Goal: Transaction & Acquisition: Purchase product/service

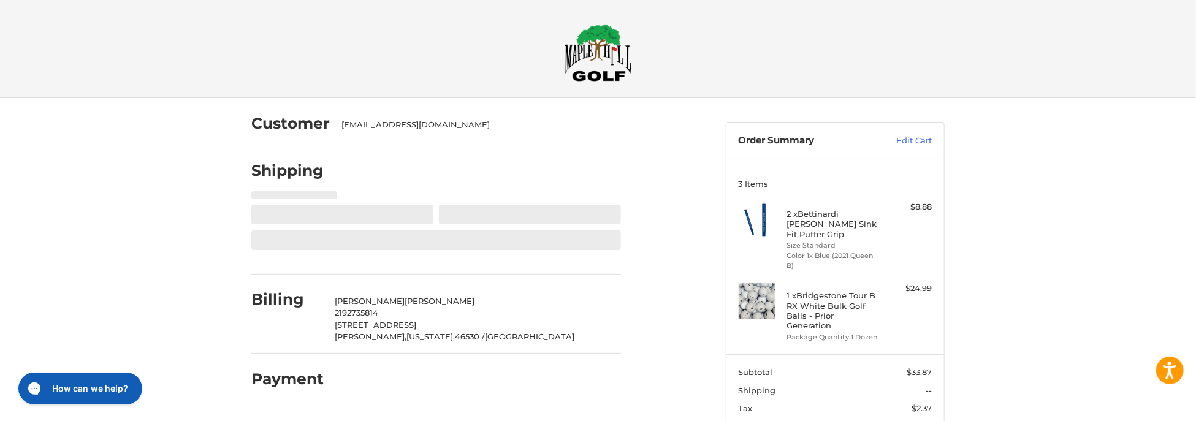
select select "**"
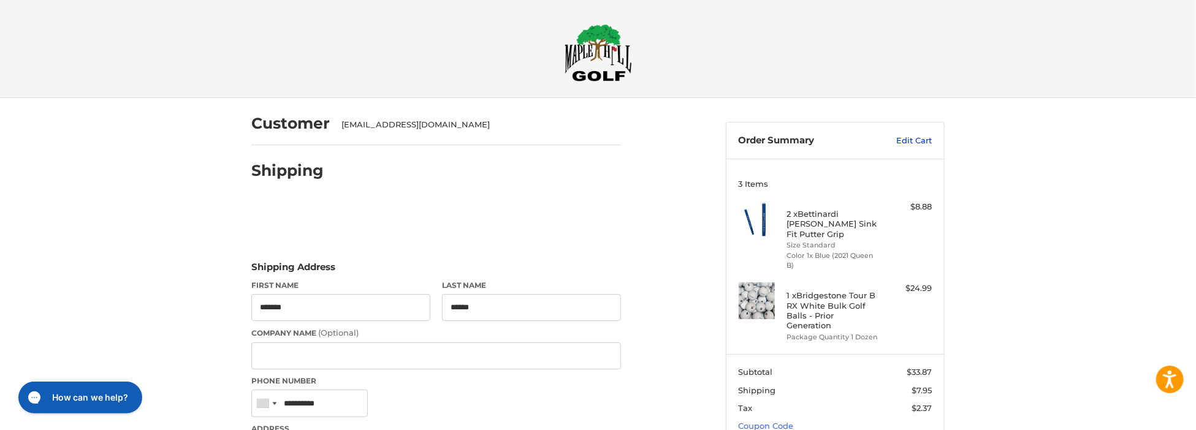
click at [912, 139] on link "Edit Cart" at bounding box center [902, 141] width 62 height 12
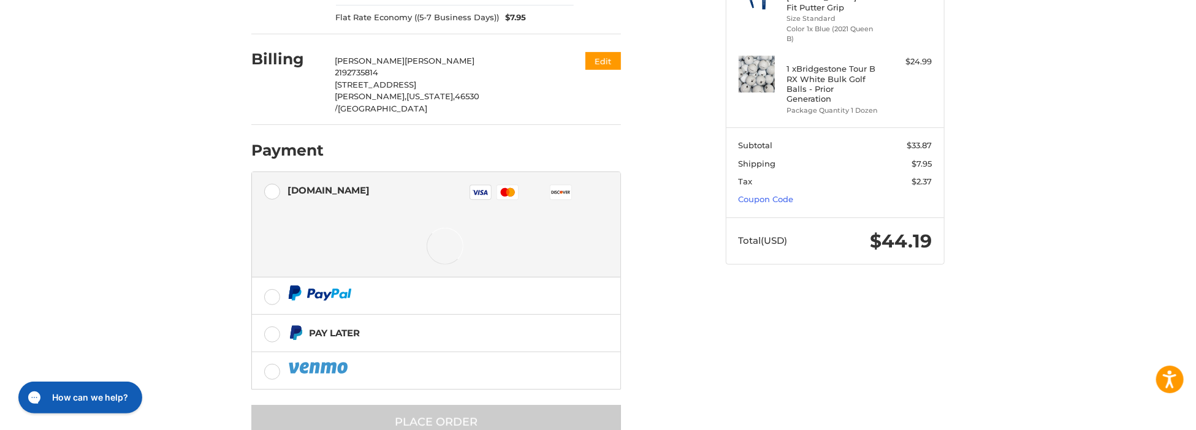
scroll to position [237, 0]
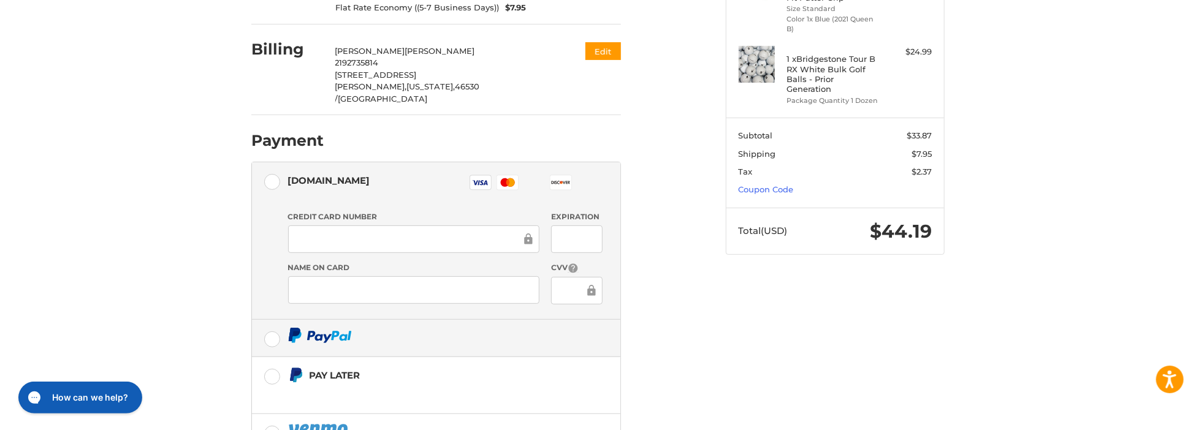
click at [273, 320] on label at bounding box center [436, 338] width 368 height 37
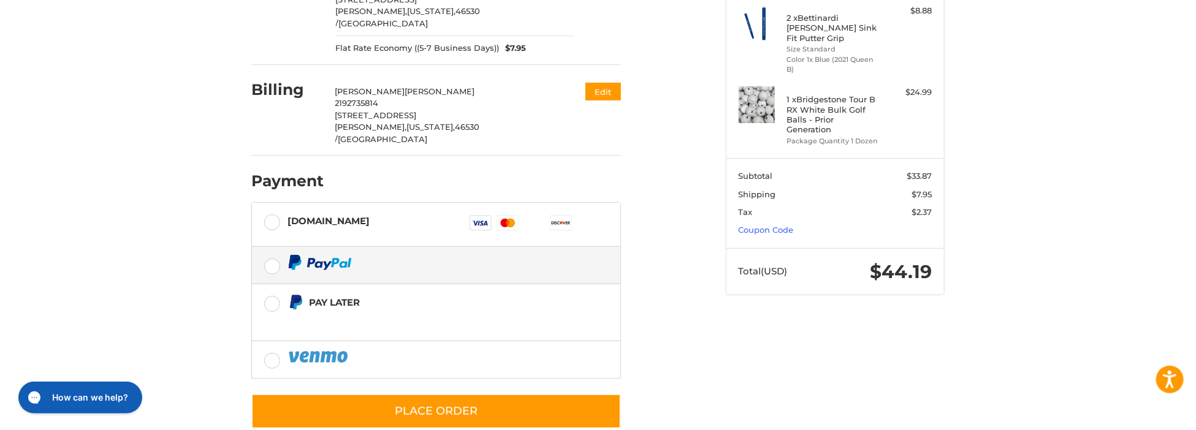
scroll to position [195, 0]
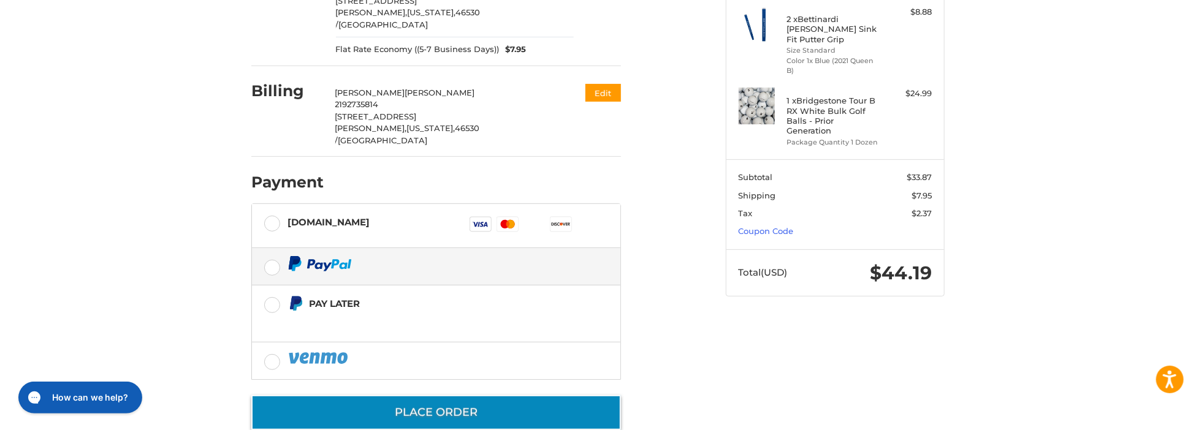
click at [433, 395] on button "Place Order" at bounding box center [436, 412] width 370 height 35
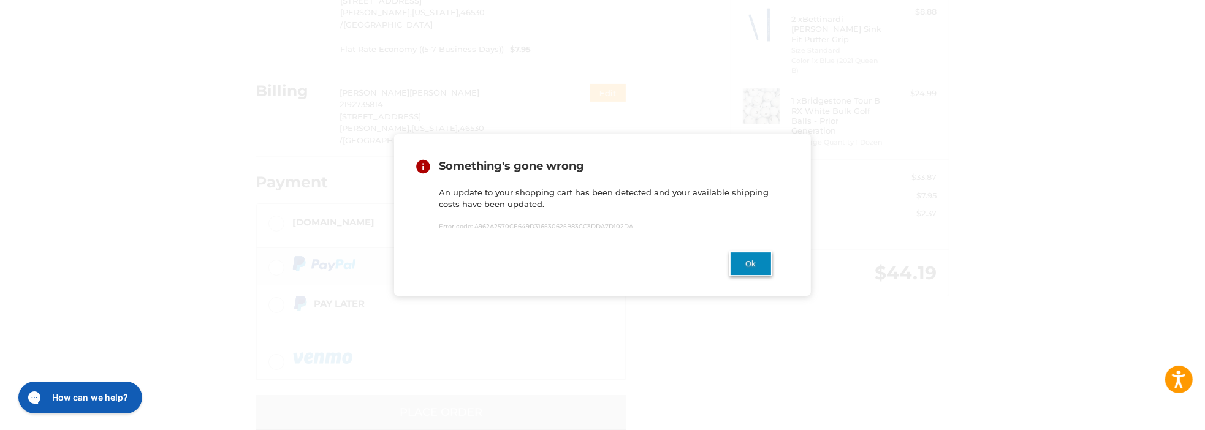
click at [749, 267] on button "Ok" at bounding box center [751, 263] width 43 height 25
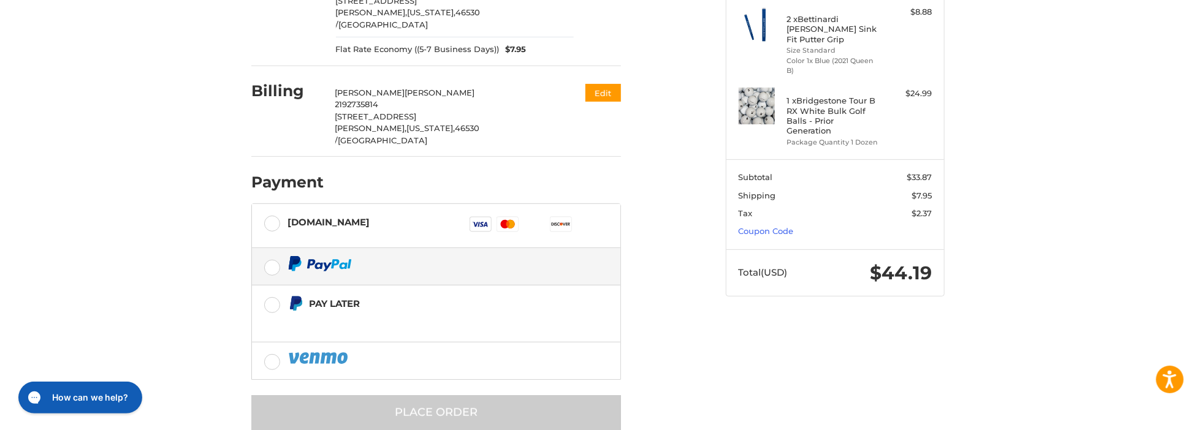
scroll to position [0, 0]
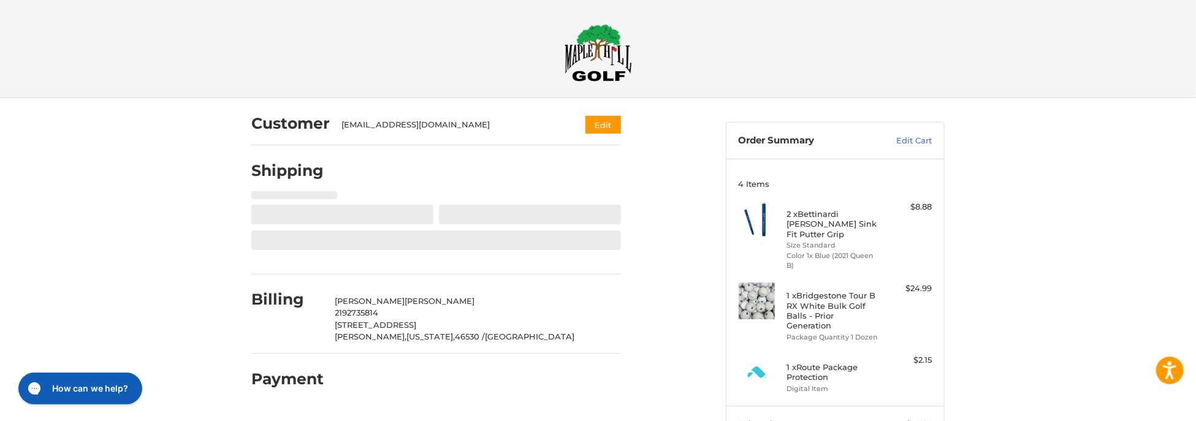
select select "**"
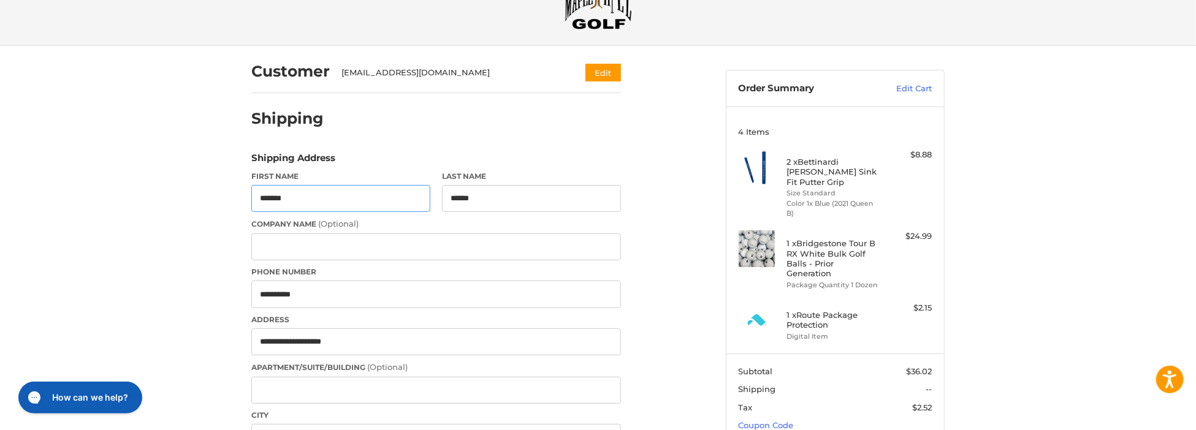
scroll to position [58, 0]
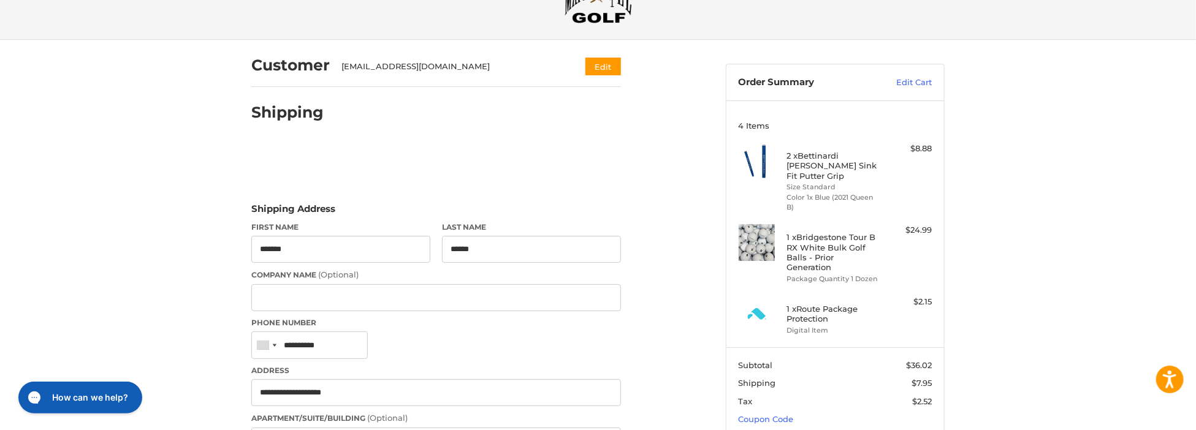
click at [757, 296] on img at bounding box center [757, 314] width 37 height 37
click at [842, 304] on h4 "1 x Route Package Protection" at bounding box center [834, 314] width 94 height 20
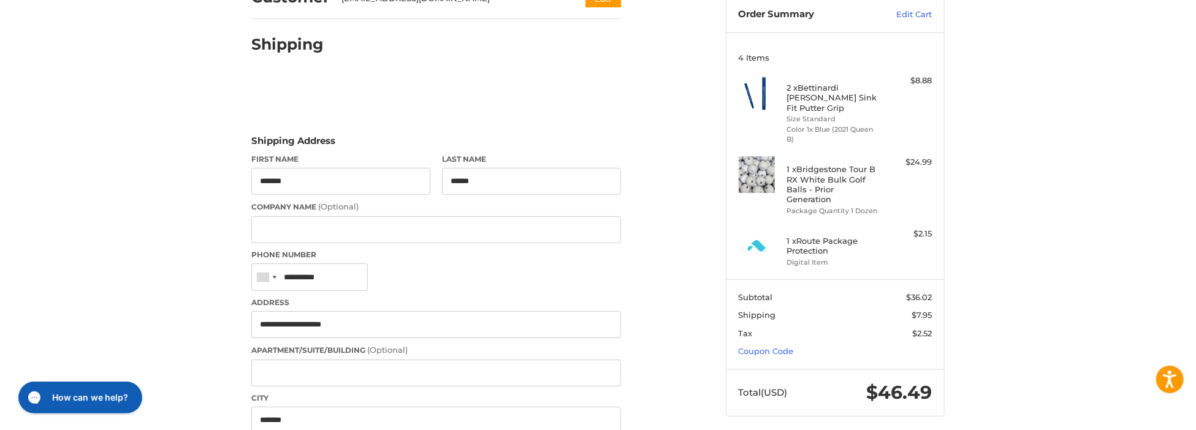
scroll to position [0, 0]
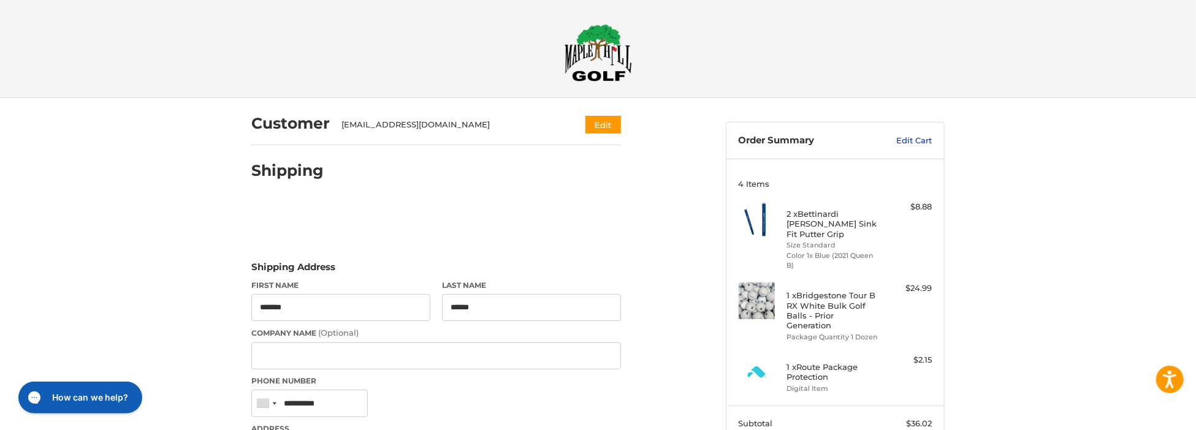
click at [913, 139] on link "Edit Cart" at bounding box center [902, 141] width 62 height 12
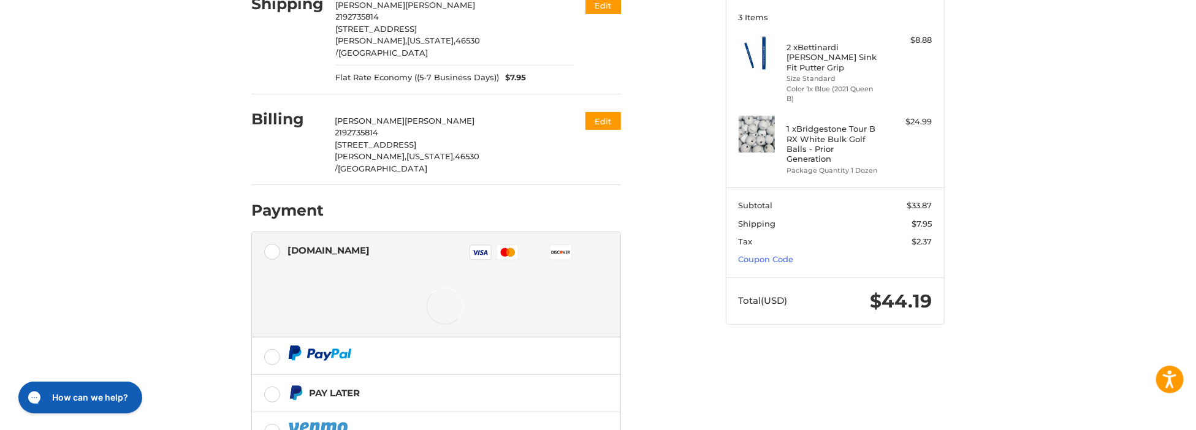
scroll to position [168, 0]
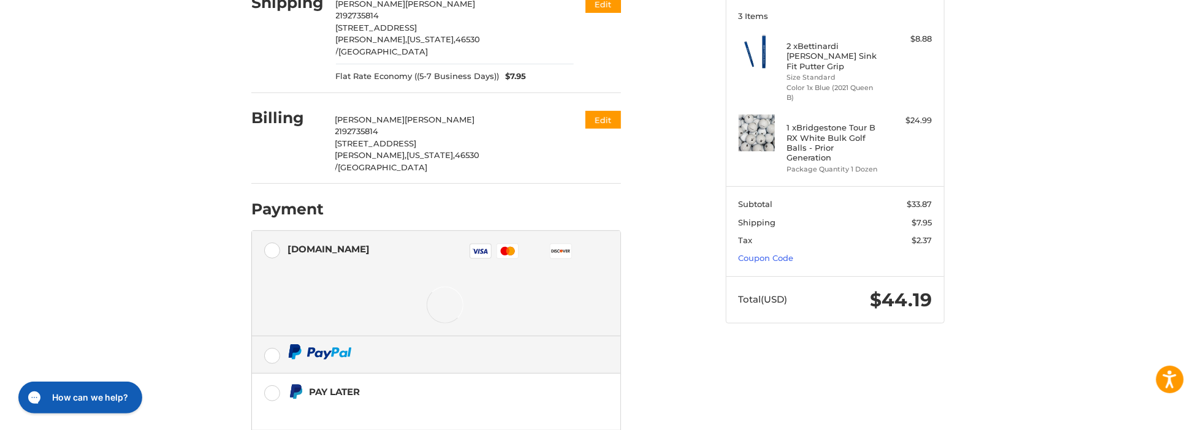
click at [274, 332] on ul "[DOMAIN_NAME] Visa Master Amex Discover Diners Club JCB Credit card Credit Card…" at bounding box center [436, 350] width 370 height 238
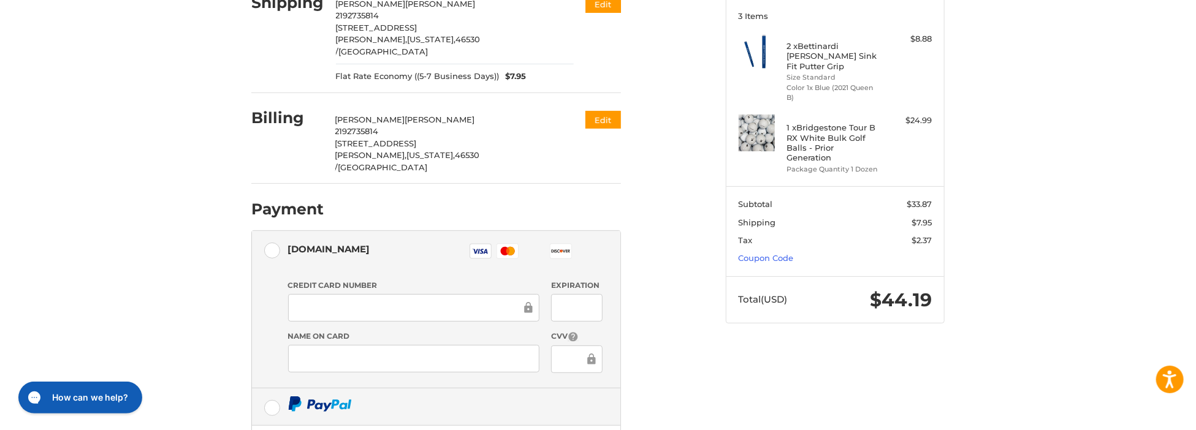
click at [273, 389] on label at bounding box center [436, 407] width 368 height 37
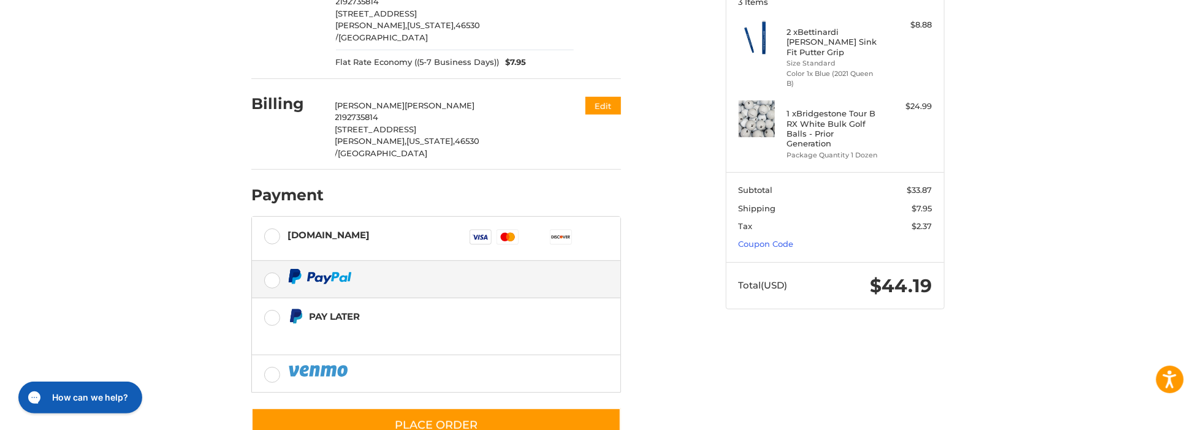
scroll to position [195, 0]
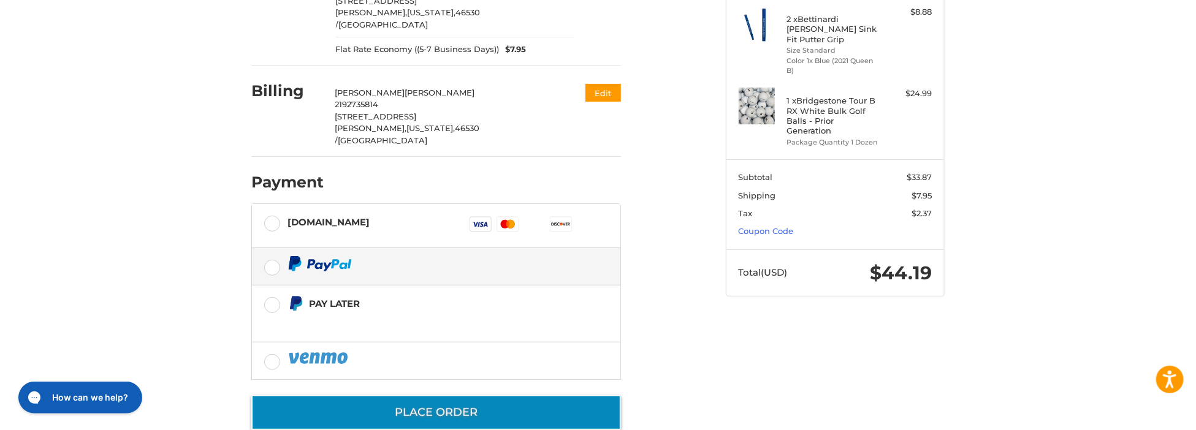
click at [429, 395] on button "Place Order" at bounding box center [436, 412] width 370 height 35
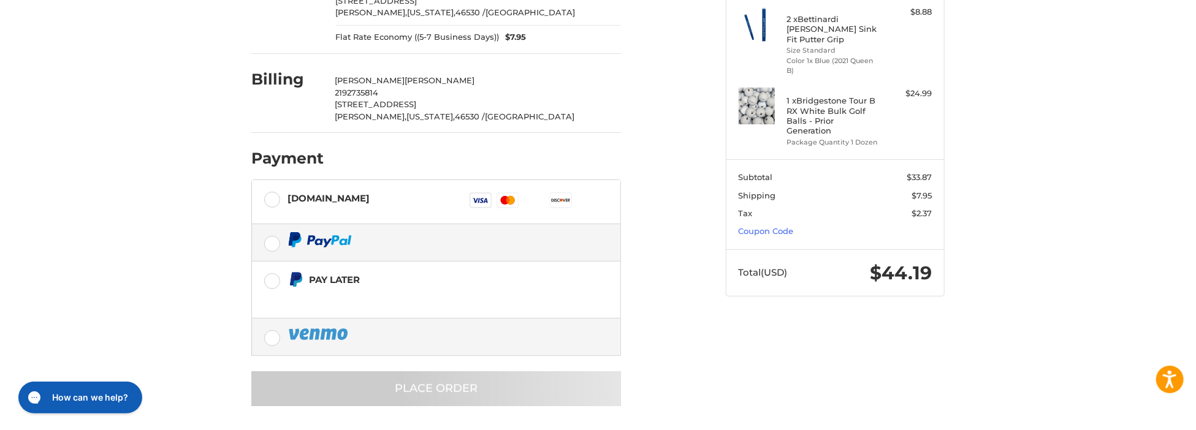
scroll to position [9, 0]
